Goal: Information Seeking & Learning: Learn about a topic

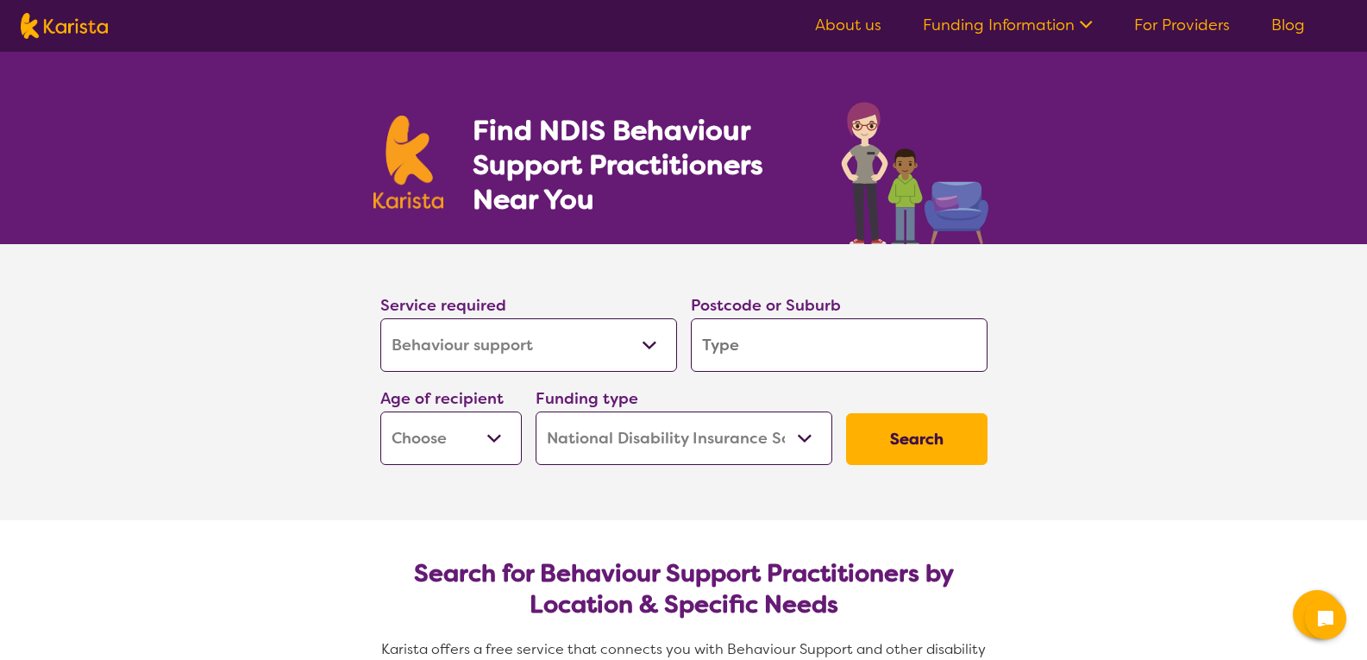
select select "Behaviour support"
select select "NDIS"
select select "Behaviour support"
select select "NDIS"
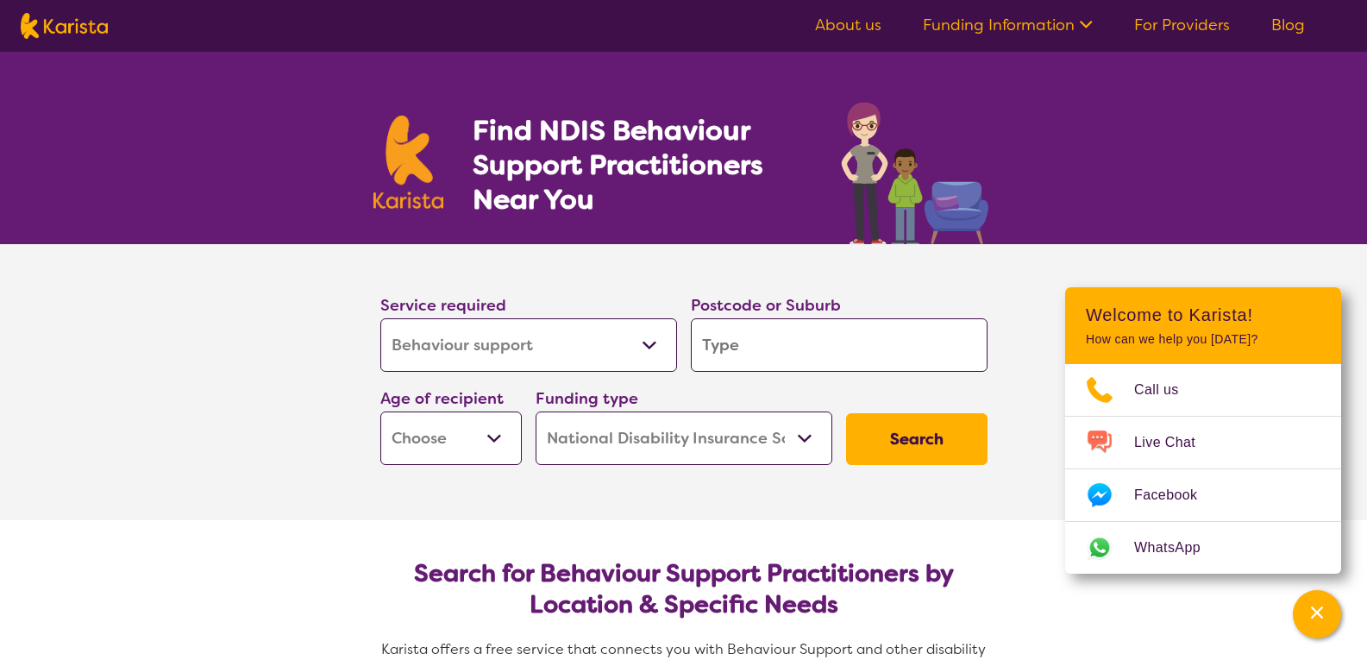
click at [612, 344] on select "Allied Health Assistant Assessment (ADHD or Autism) Behaviour support Counselli…" at bounding box center [528, 344] width 297 height 53
click at [760, 344] on input "search" at bounding box center [839, 344] width 297 height 53
type input "3"
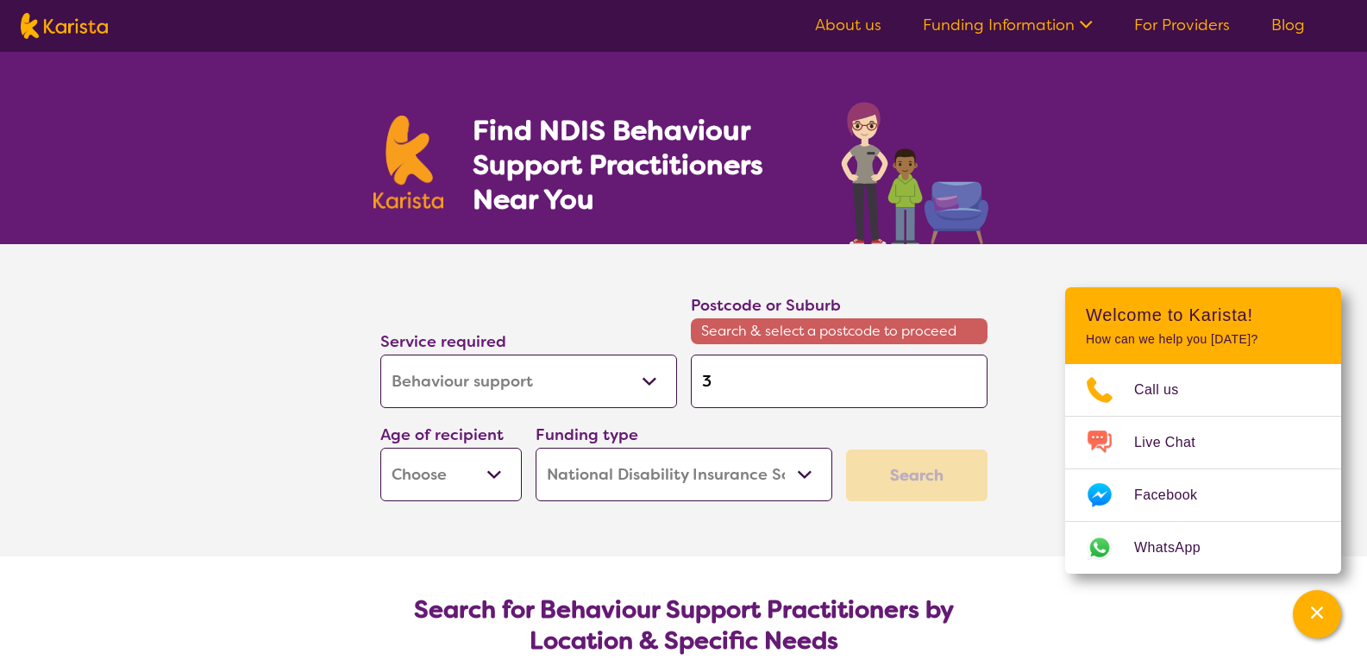
type input "31"
type input "315"
type input "3150"
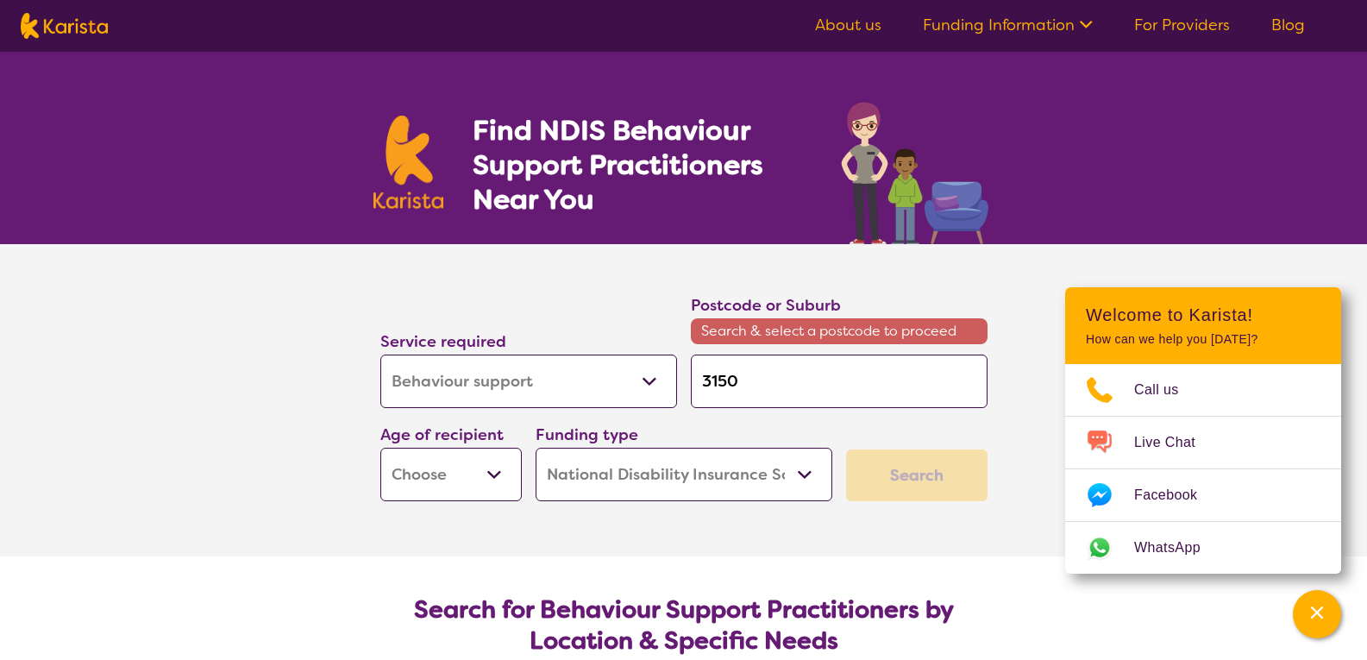
type input "3150"
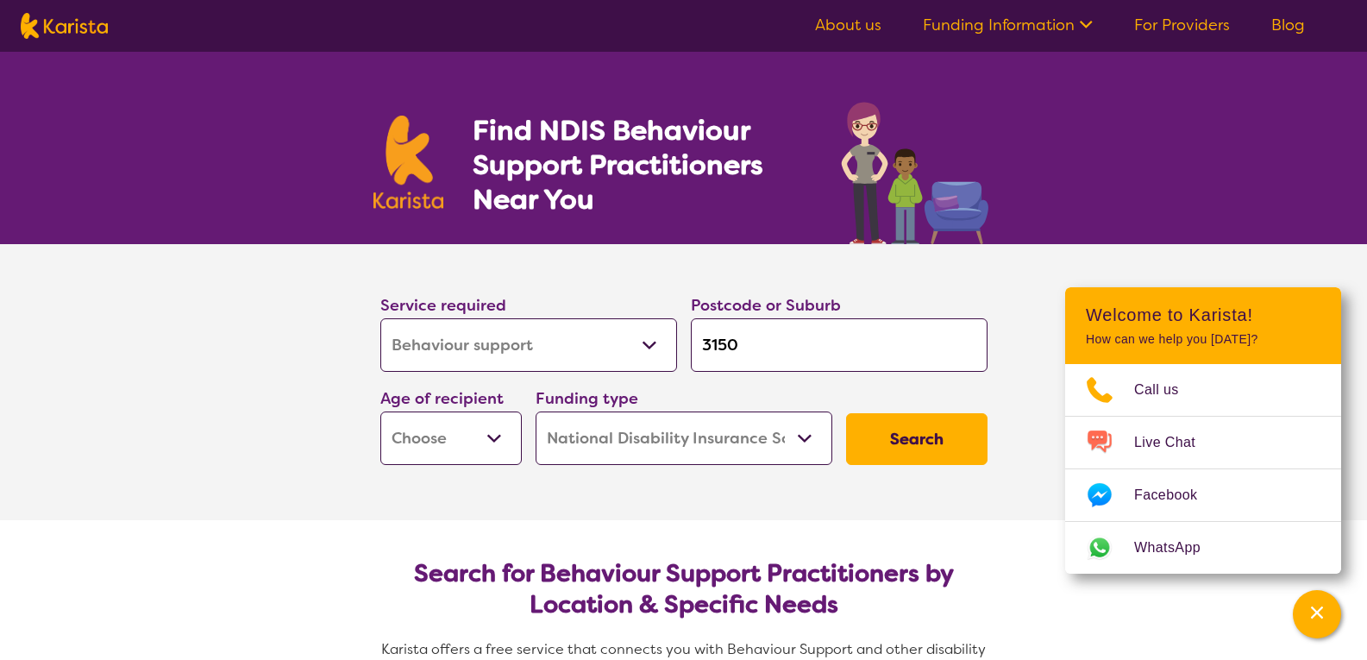
type input "3150"
click at [424, 435] on select "Early Childhood - 0 to 9 Child - 10 to 11 Adolescent - 12 to 17 Adult - 18 to 6…" at bounding box center [450, 437] width 141 height 53
select select "EC"
click at [380, 411] on select "Early Childhood - 0 to 9 Child - 10 to 11 Adolescent - 12 to 17 Adult - 18 to 6…" at bounding box center [450, 437] width 141 height 53
select select "EC"
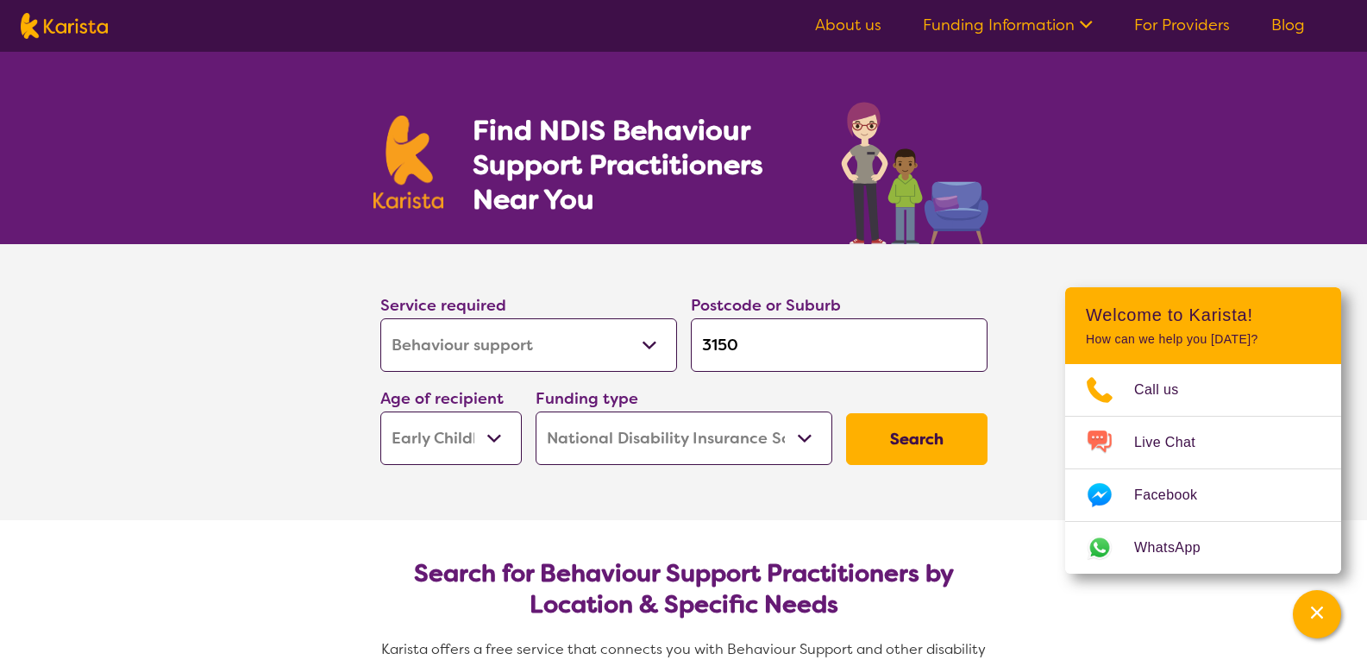
click at [923, 441] on button "Search" at bounding box center [916, 439] width 141 height 52
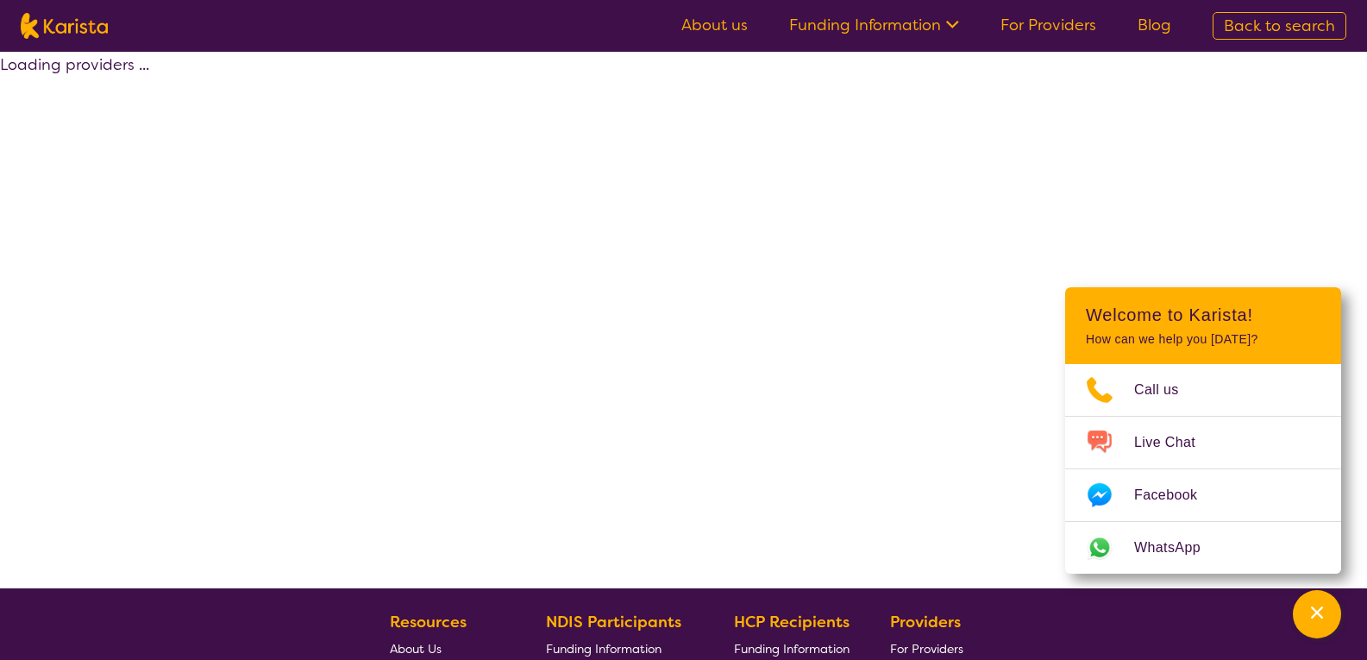
select select "by_score"
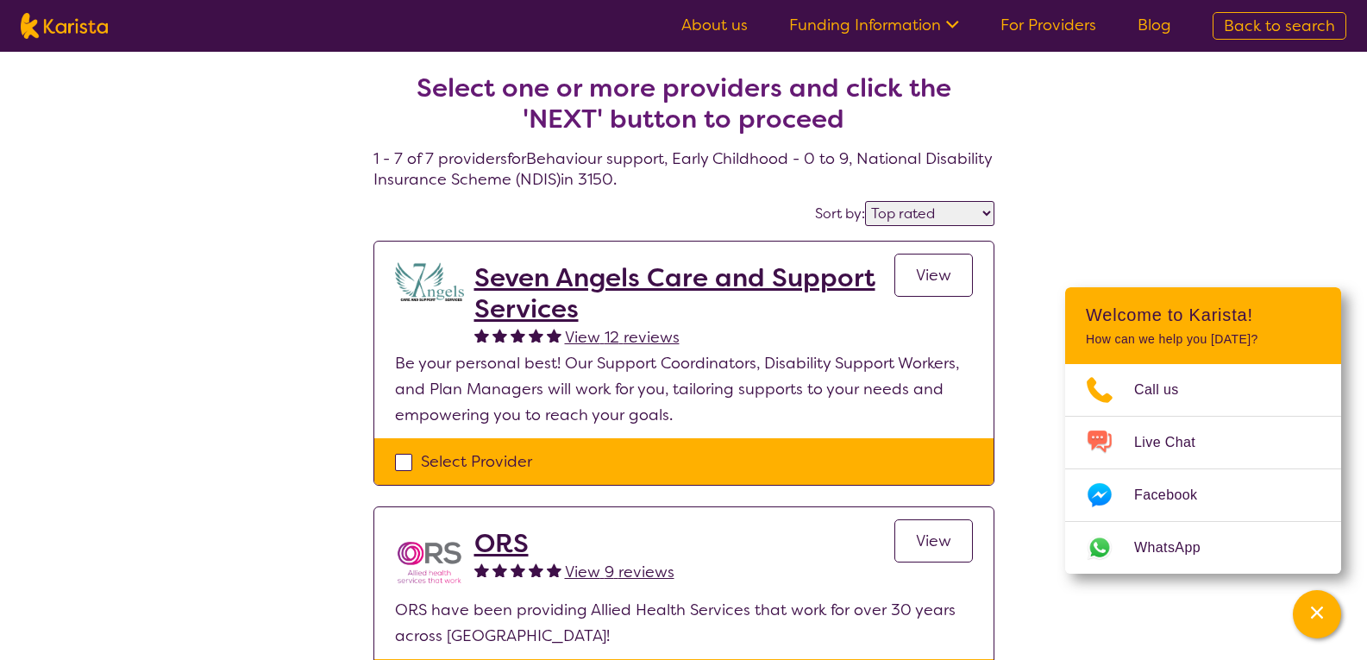
select select "Behaviour support"
select select "EC"
select select "NDIS"
select select "Behaviour support"
select select "EC"
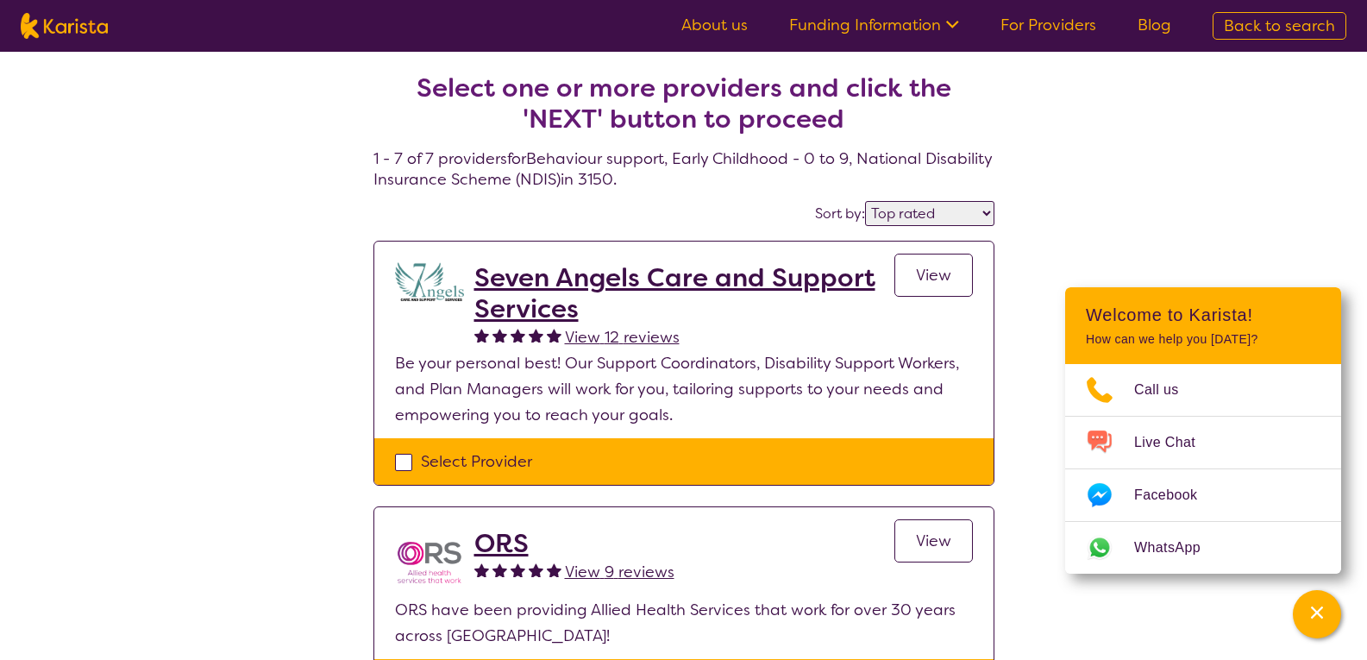
select select "NDIS"
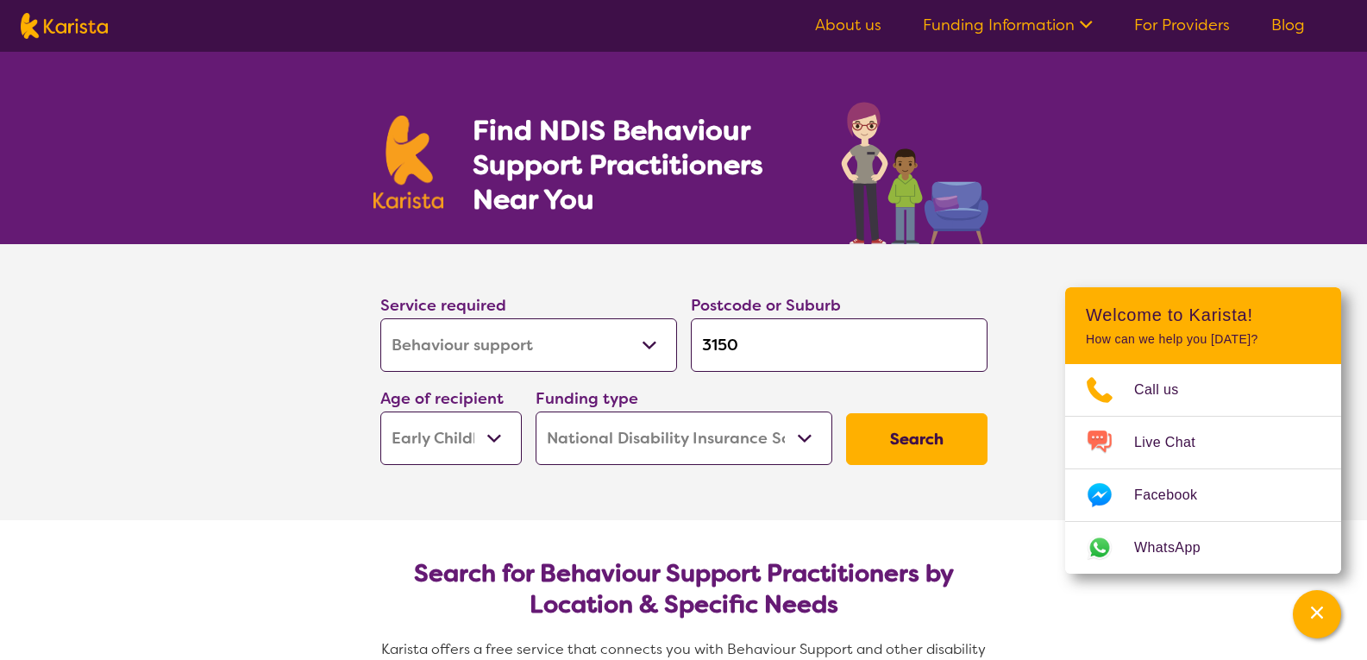
click at [814, 341] on input "3150" at bounding box center [839, 344] width 297 height 53
type input "315"
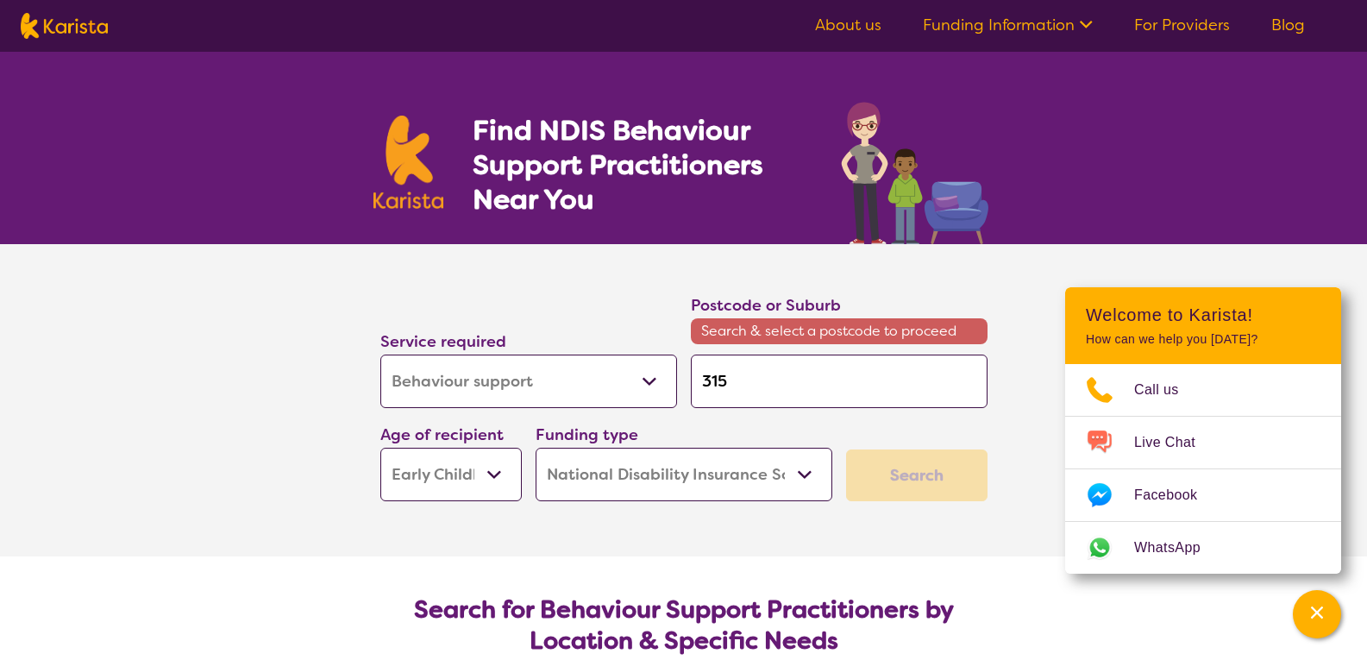
type input "3152"
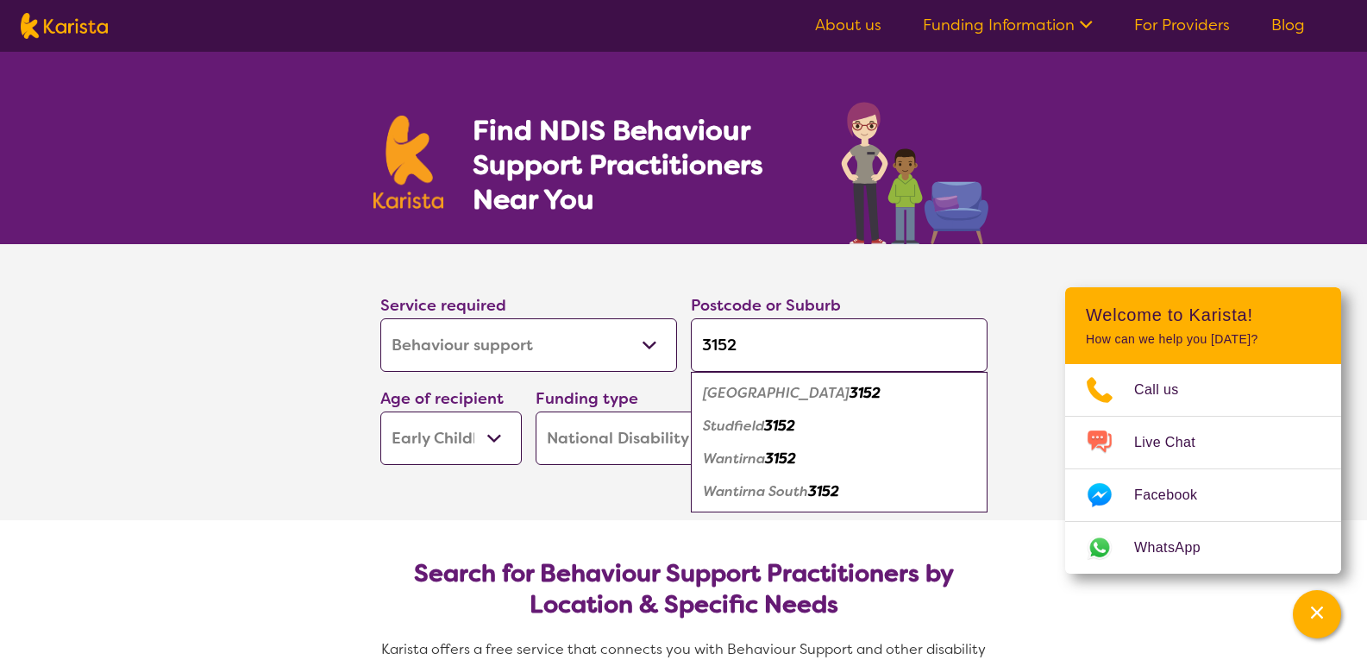
type input "3152"
click at [446, 506] on section "Service required Allied Health Assistant Assessment (ADHD or Autism) Behaviour …" at bounding box center [684, 382] width 690 height 276
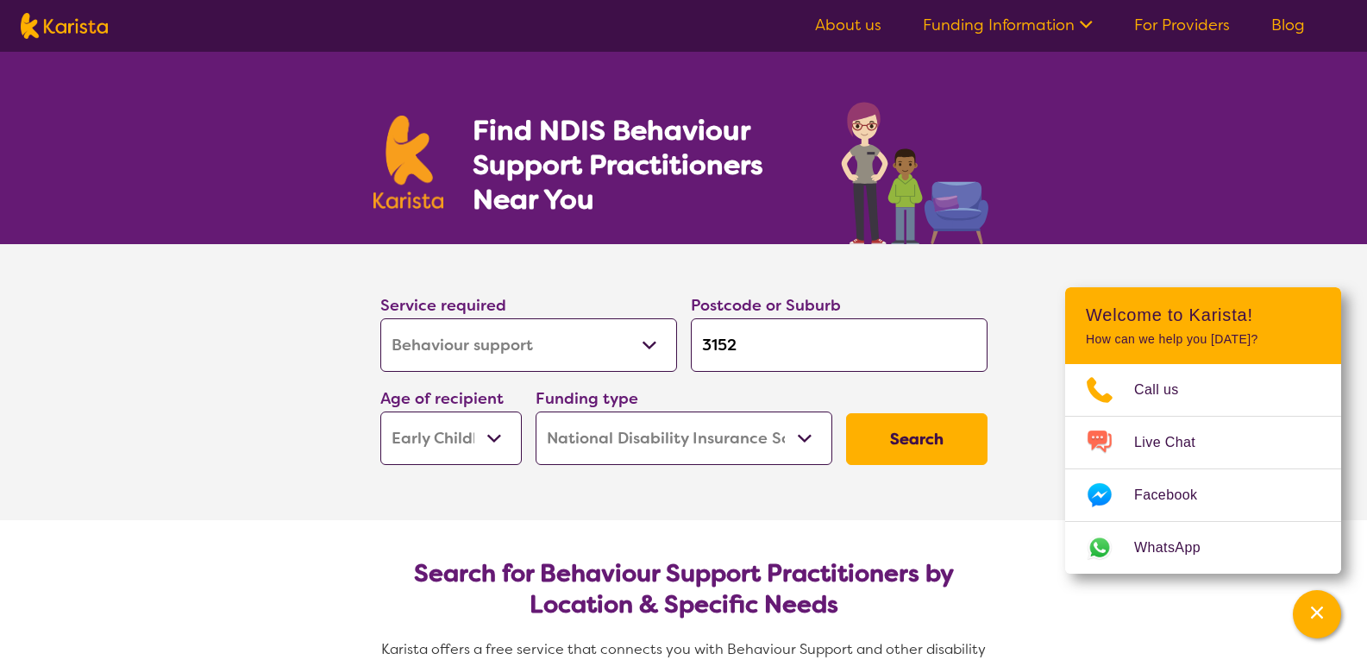
click at [928, 450] on button "Search" at bounding box center [916, 439] width 141 height 52
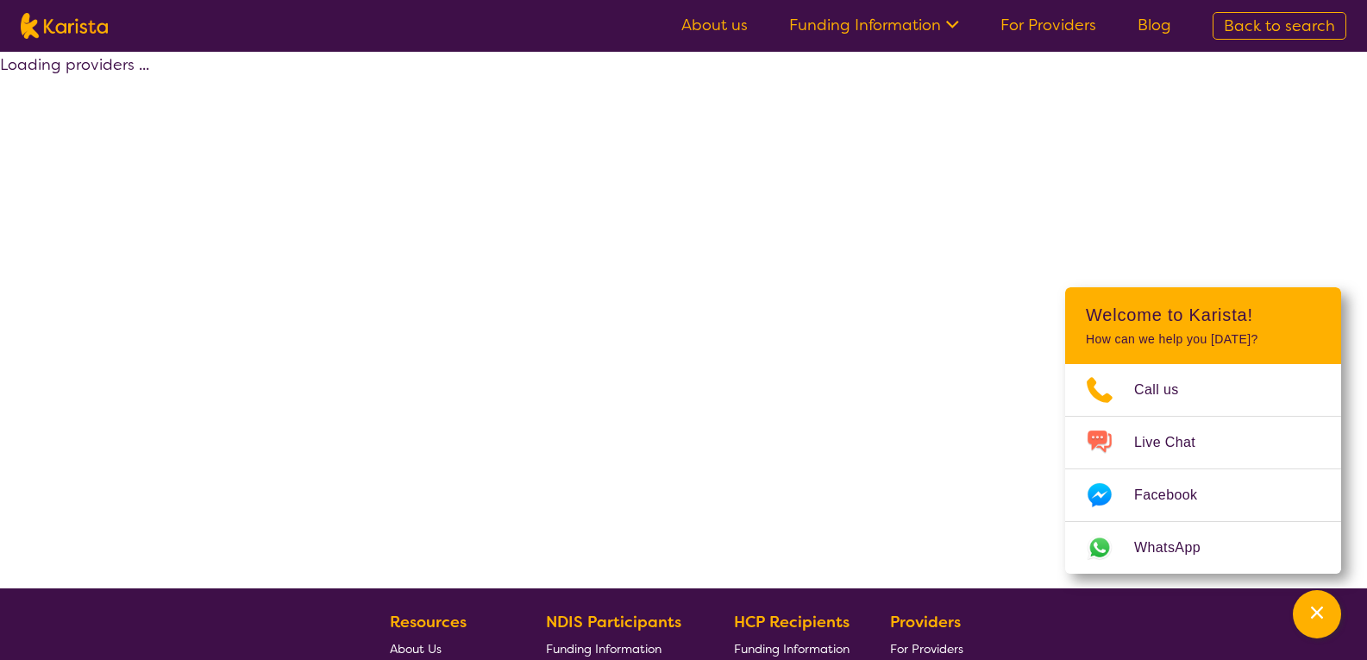
select select "by_score"
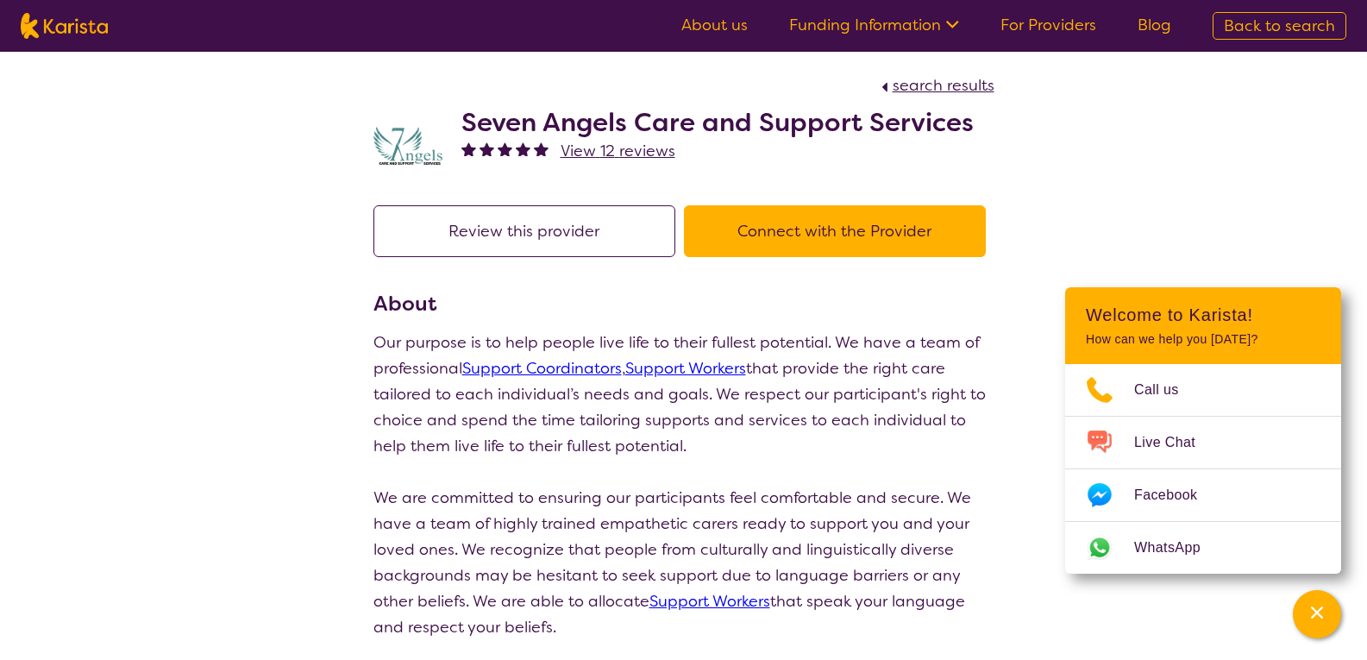
click at [605, 123] on h2 "Seven Angels Care and Support Services" at bounding box center [717, 122] width 512 height 31
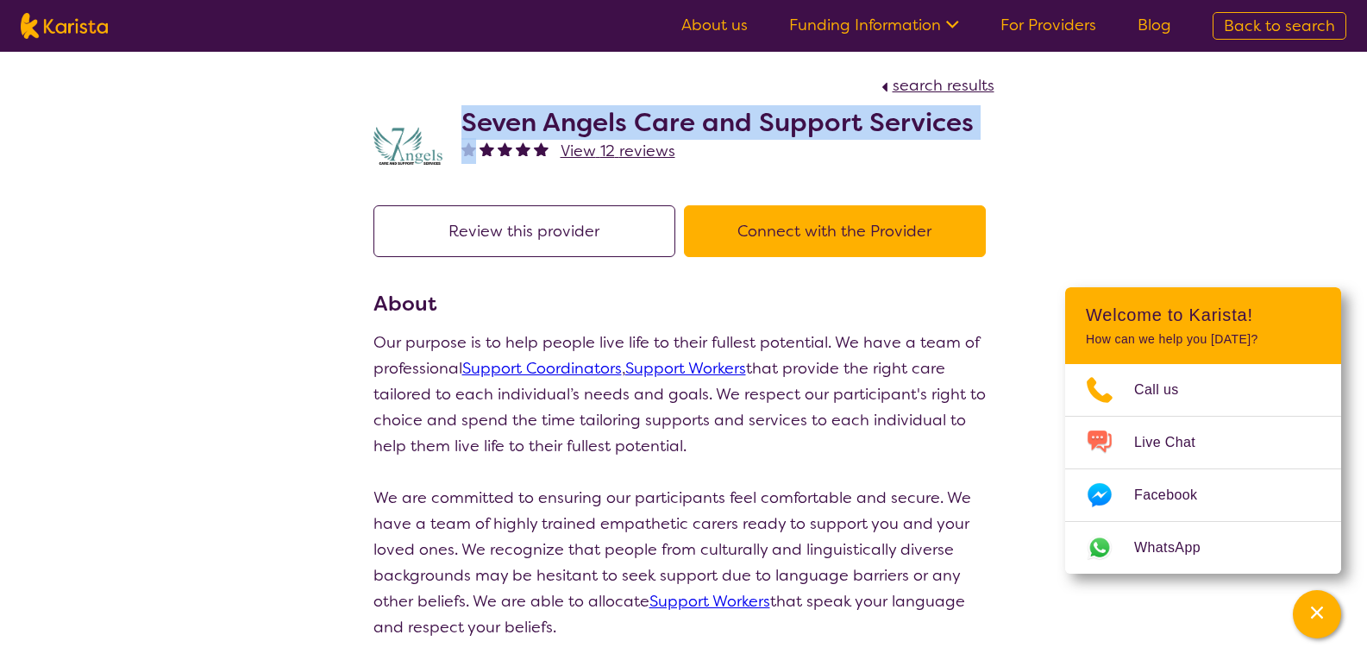
click at [605, 123] on h2 "Seven Angels Care and Support Services" at bounding box center [717, 122] width 512 height 31
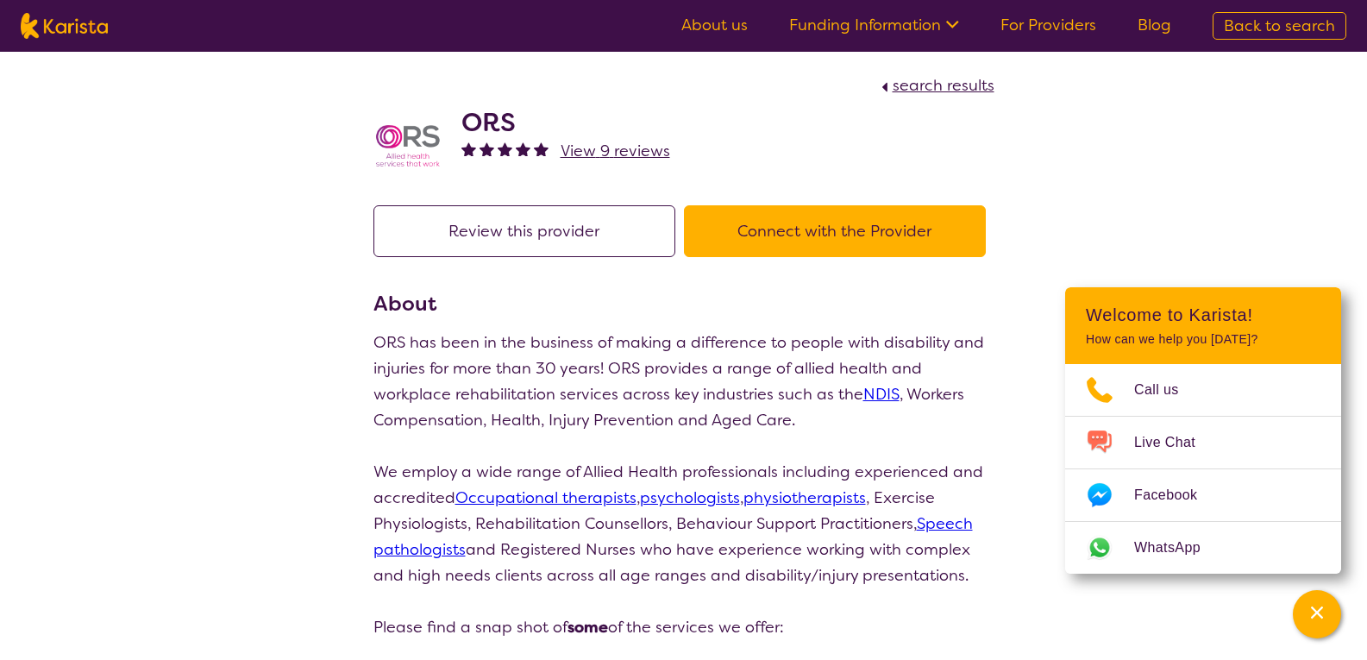
click at [498, 122] on h2 "ORS" at bounding box center [565, 122] width 209 height 31
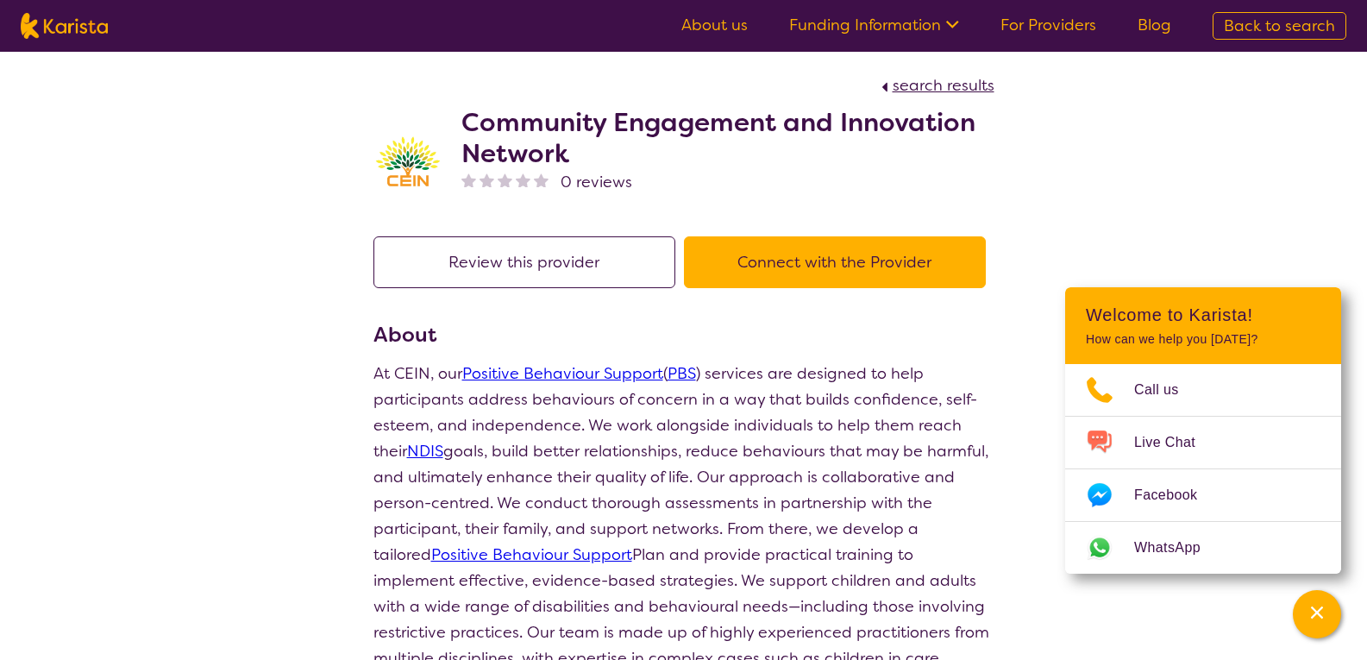
click at [698, 122] on h2 "Community Engagement and Innovation Network" at bounding box center [727, 138] width 533 height 62
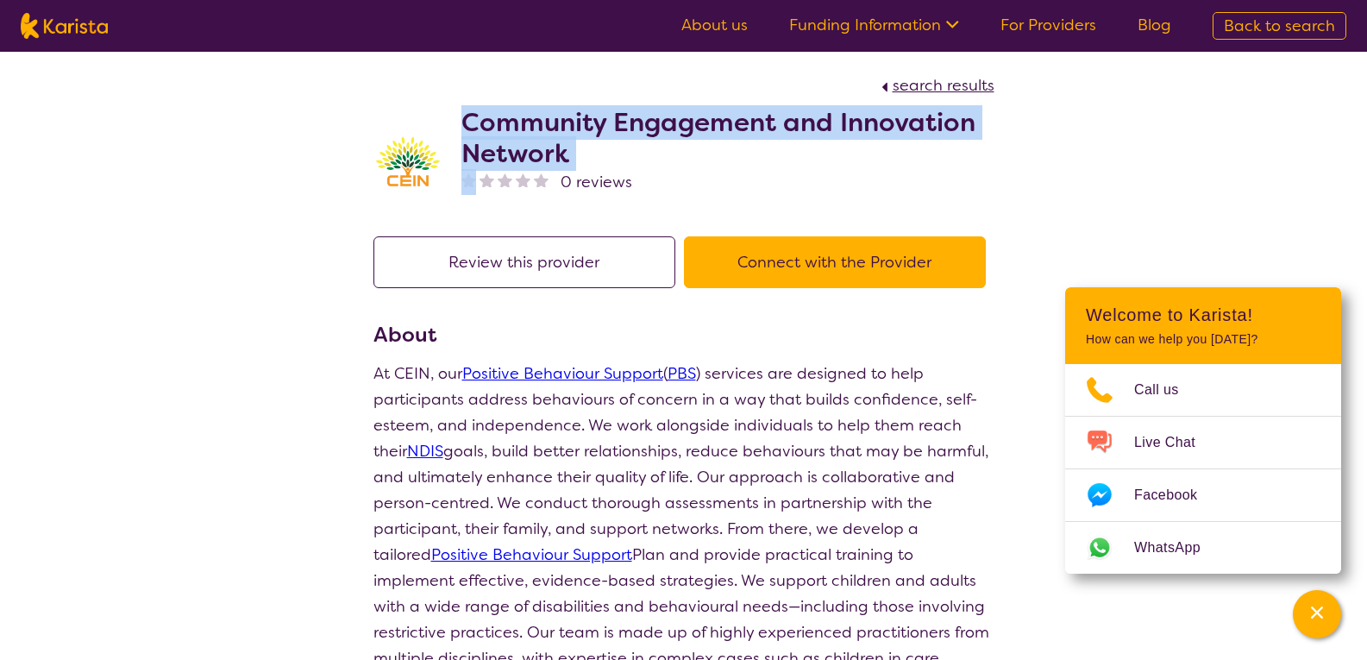
click at [698, 122] on h2 "Community Engagement and Innovation Network" at bounding box center [727, 138] width 533 height 62
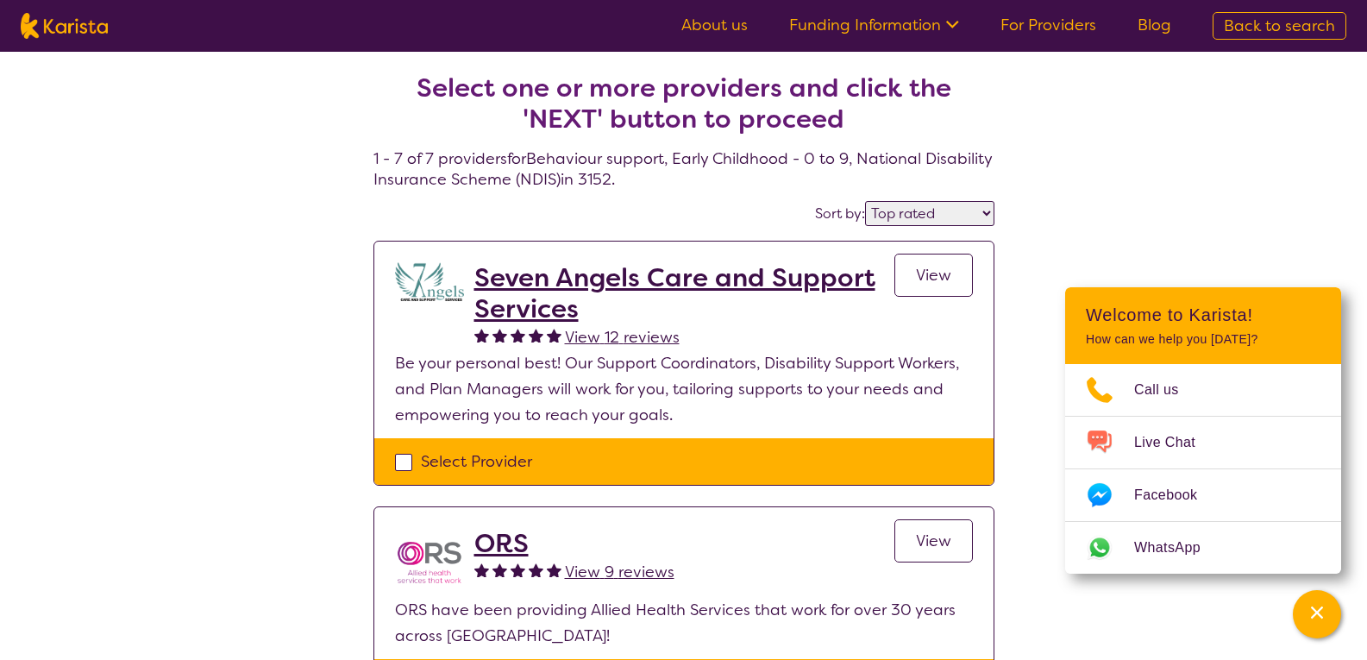
select select "by_score"
